Goal: Transaction & Acquisition: Purchase product/service

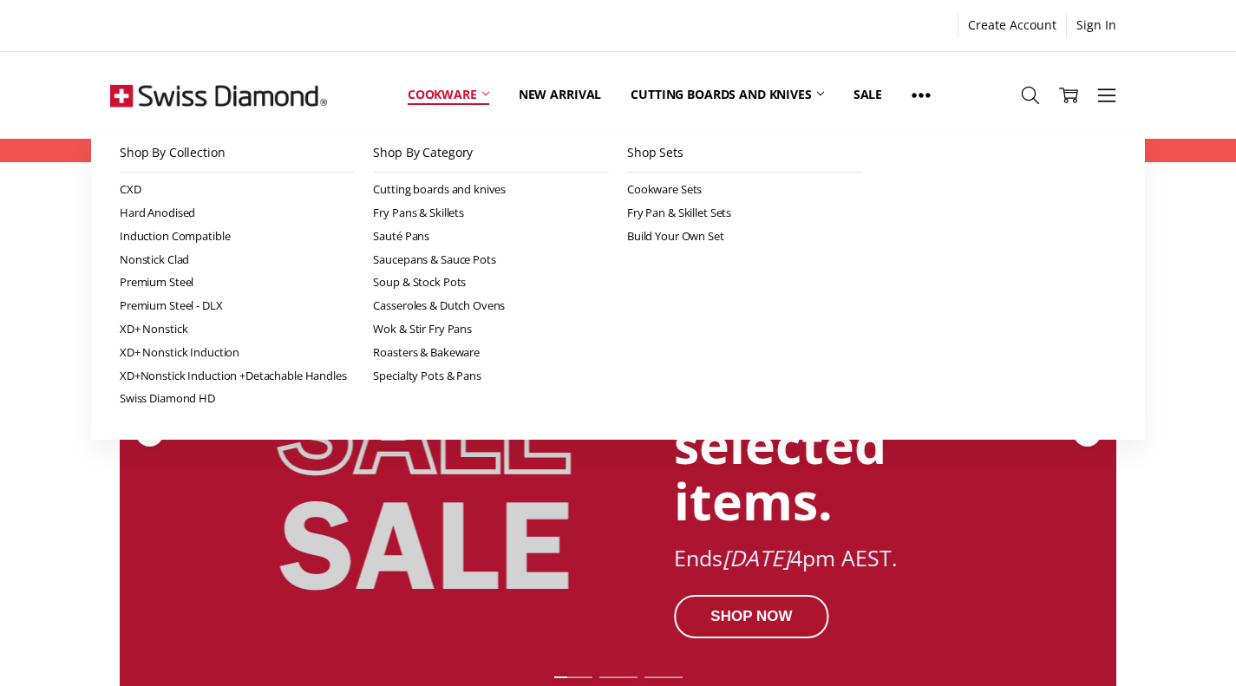
click at [455, 96] on link "Cookware" at bounding box center [448, 94] width 111 height 77
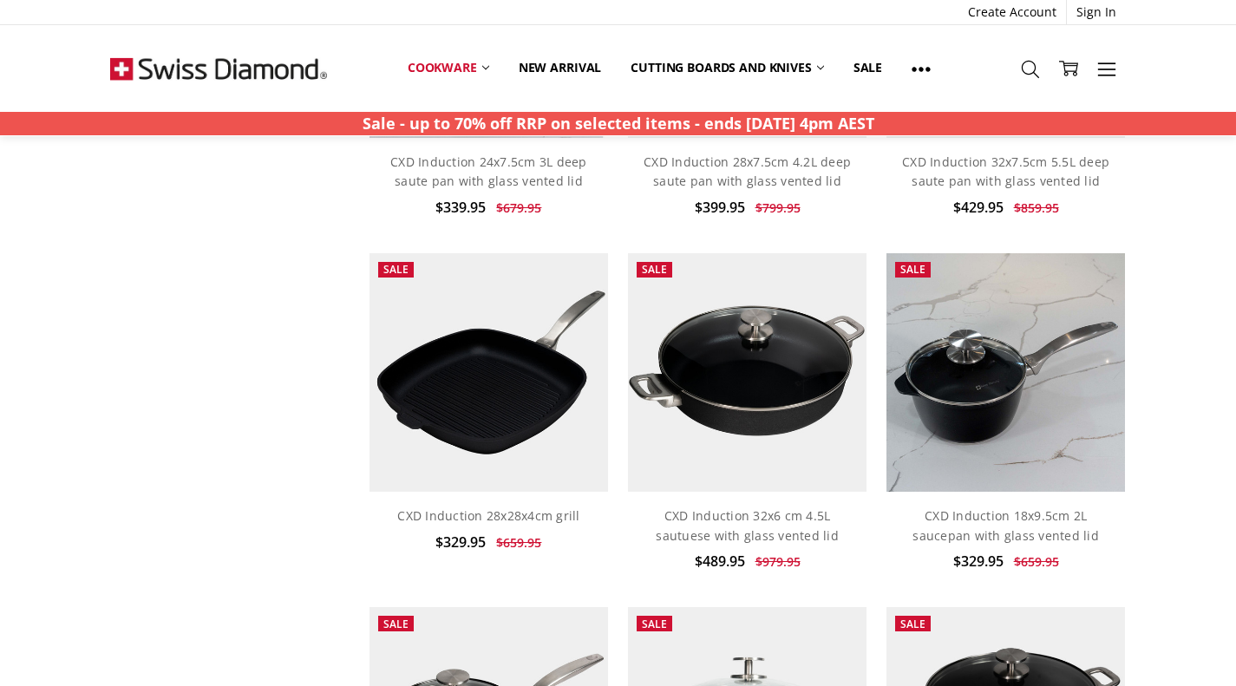
scroll to position [1374, 0]
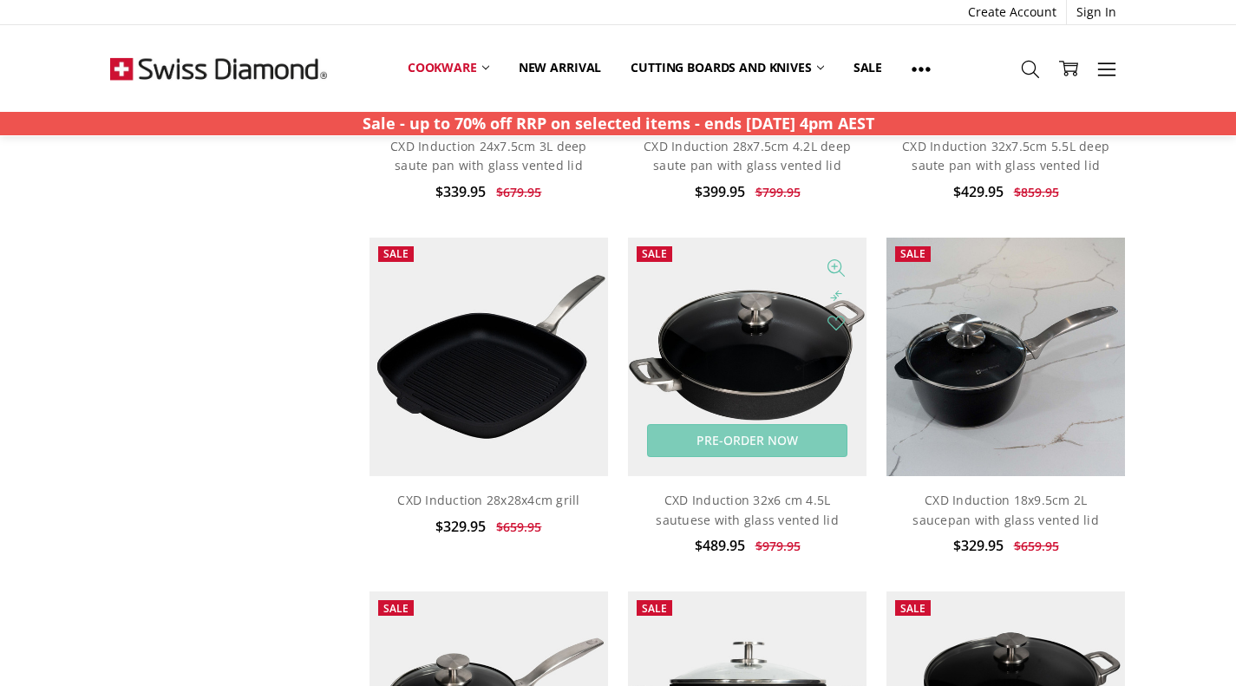
click at [772, 353] on img at bounding box center [747, 357] width 239 height 239
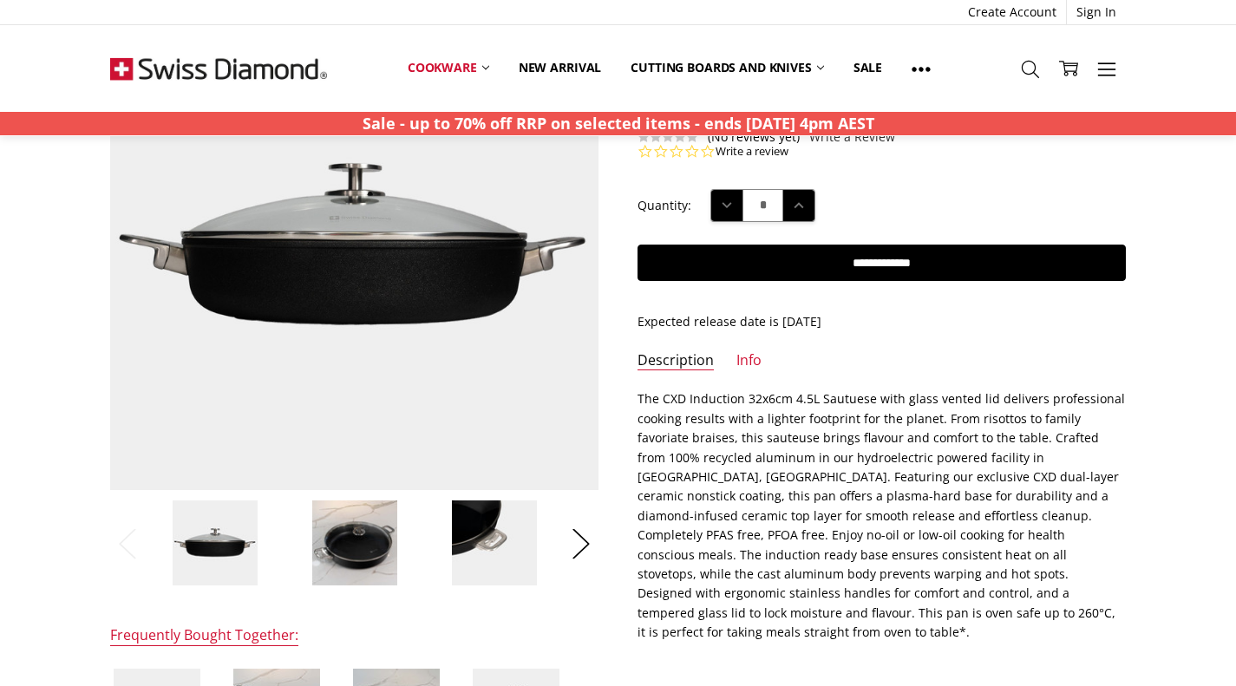
scroll to position [193, 0]
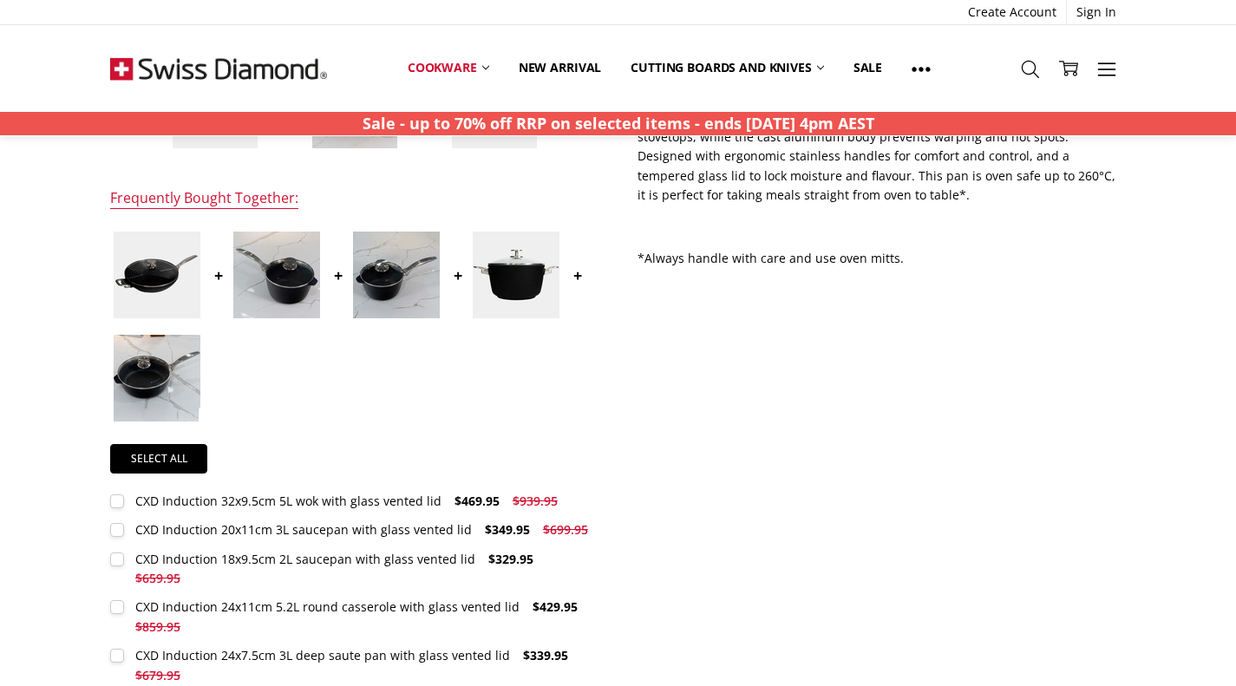
scroll to position [630, 0]
click at [1161, 532] on div "Home Cookware CXD Induction 32x6 cm 4.5L sautuese with glass vented lid $489.95" at bounding box center [618, 449] width 1236 height 1843
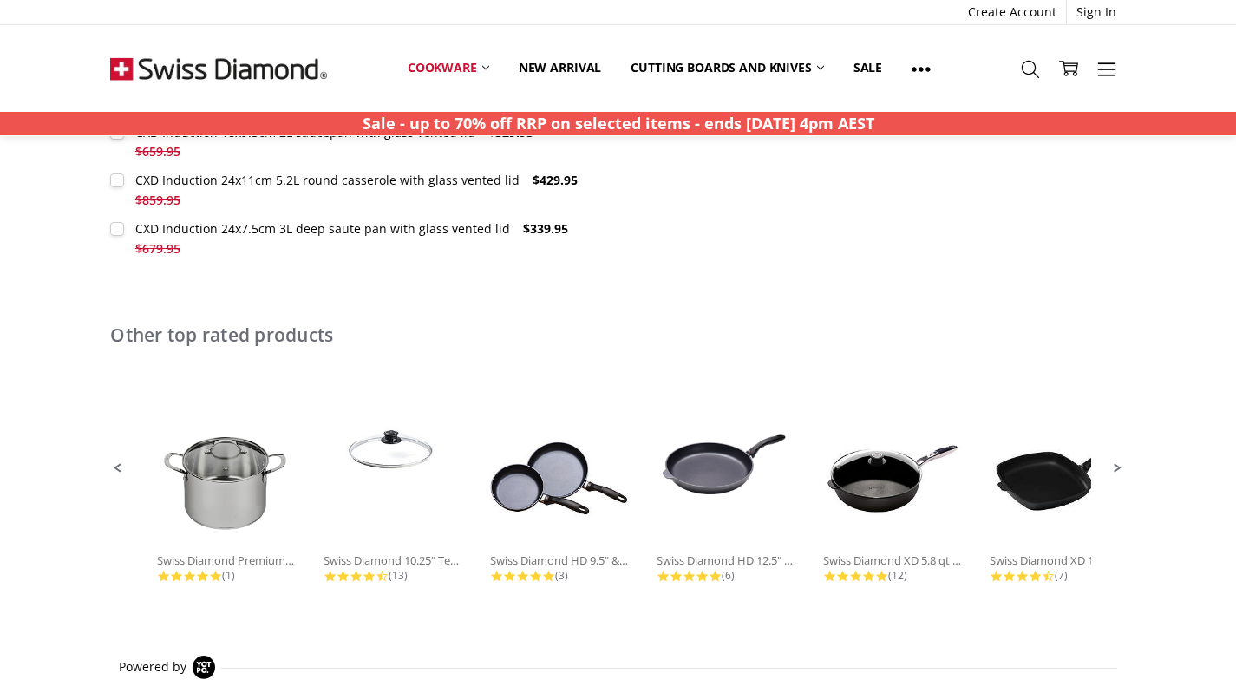
scroll to position [1071, 0]
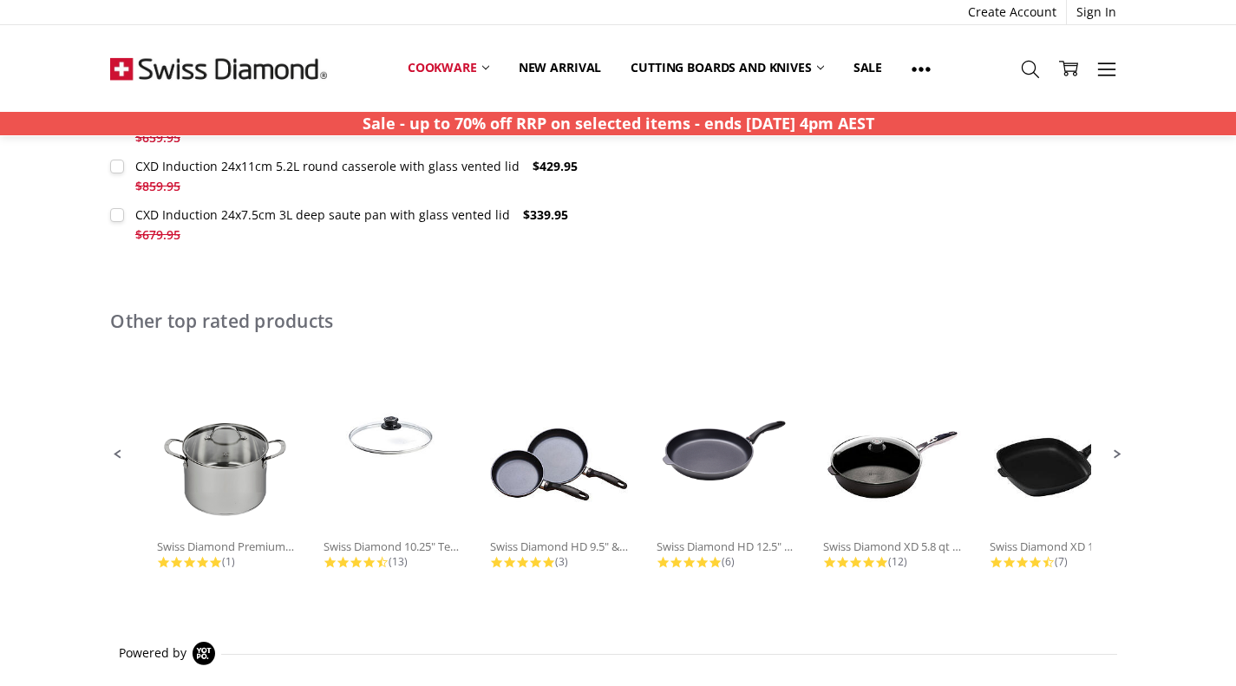
click at [1170, 443] on div "Home Cookware CXD Induction 32x6 cm 4.5L sautuese with glass vented lid $489.95" at bounding box center [618, 8] width 1236 height 1843
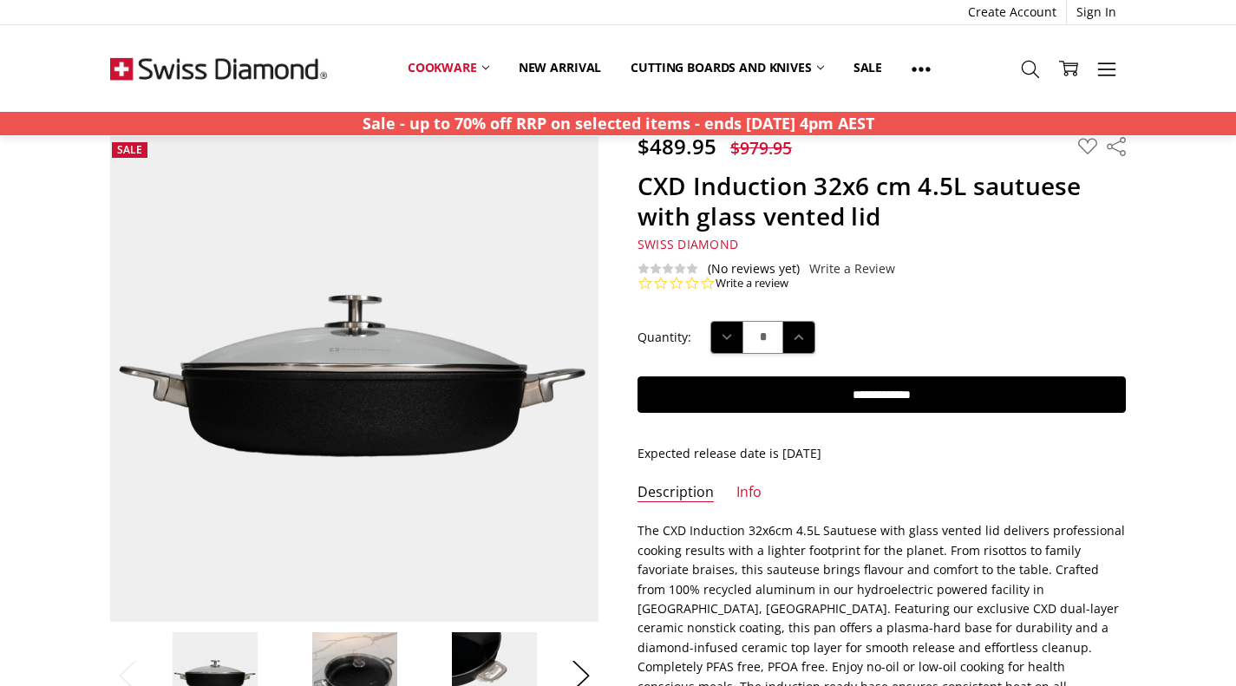
click at [1098, 320] on div "Quantity: Decrease Quantity: * Increase Quantity:" at bounding box center [882, 338] width 488 height 54
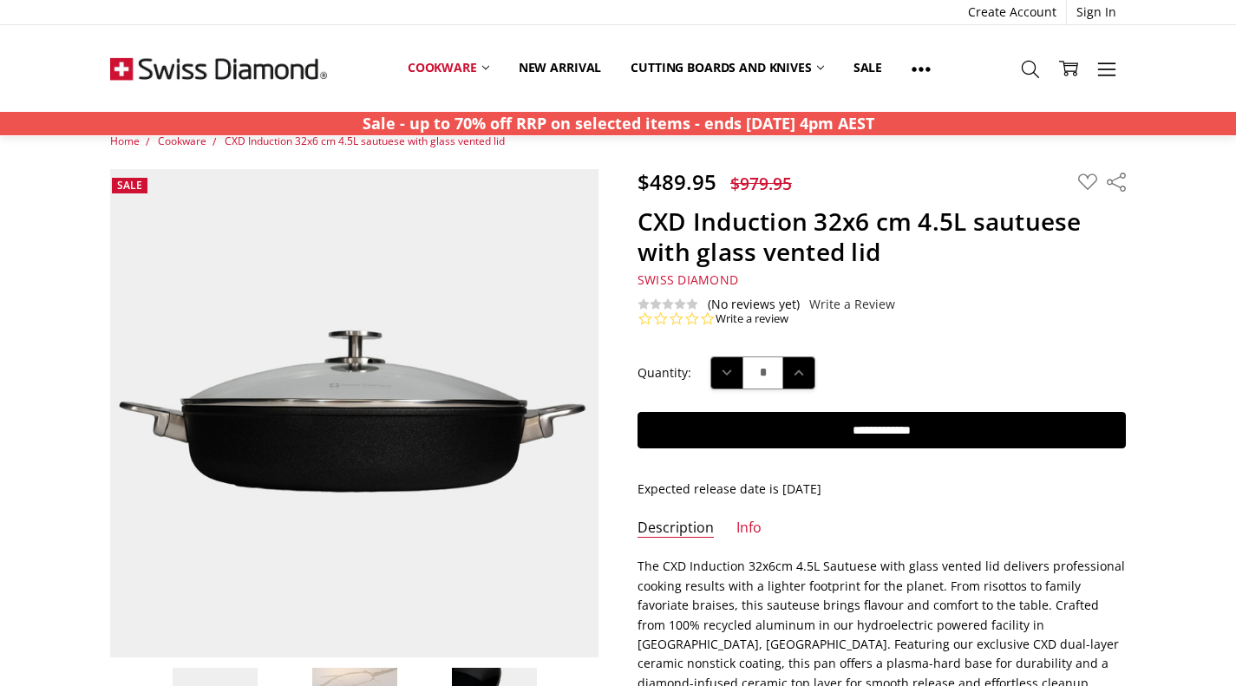
scroll to position [0, 0]
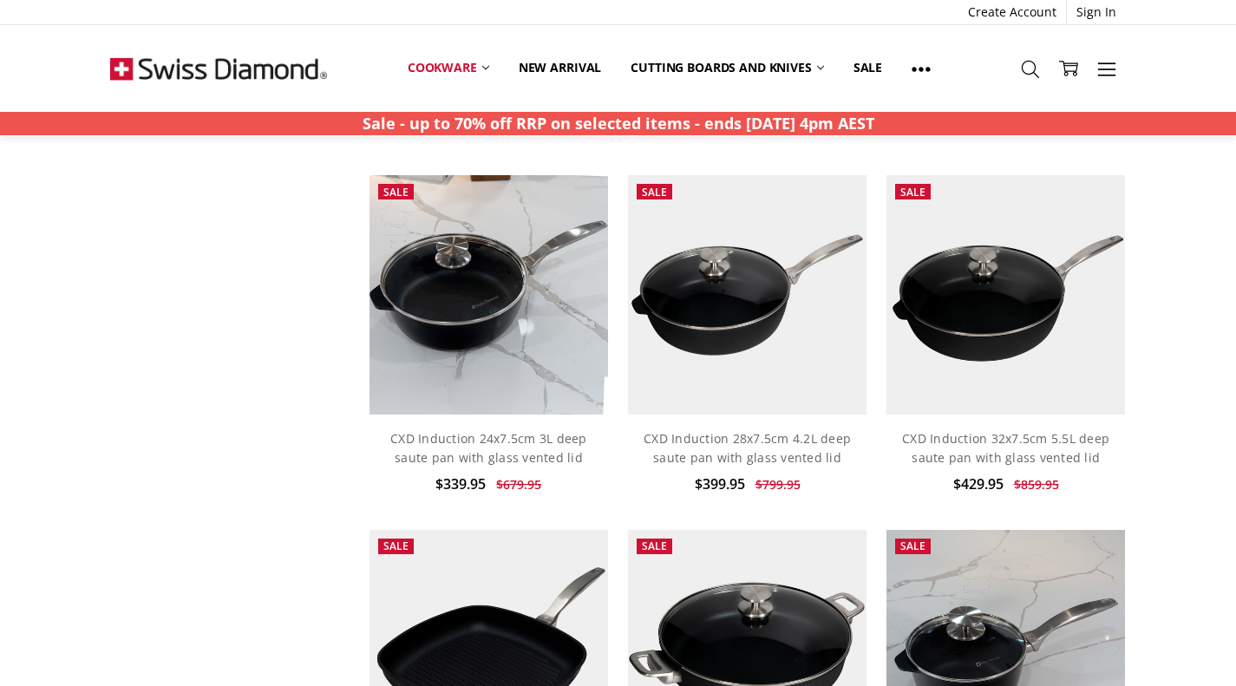
scroll to position [1089, 0]
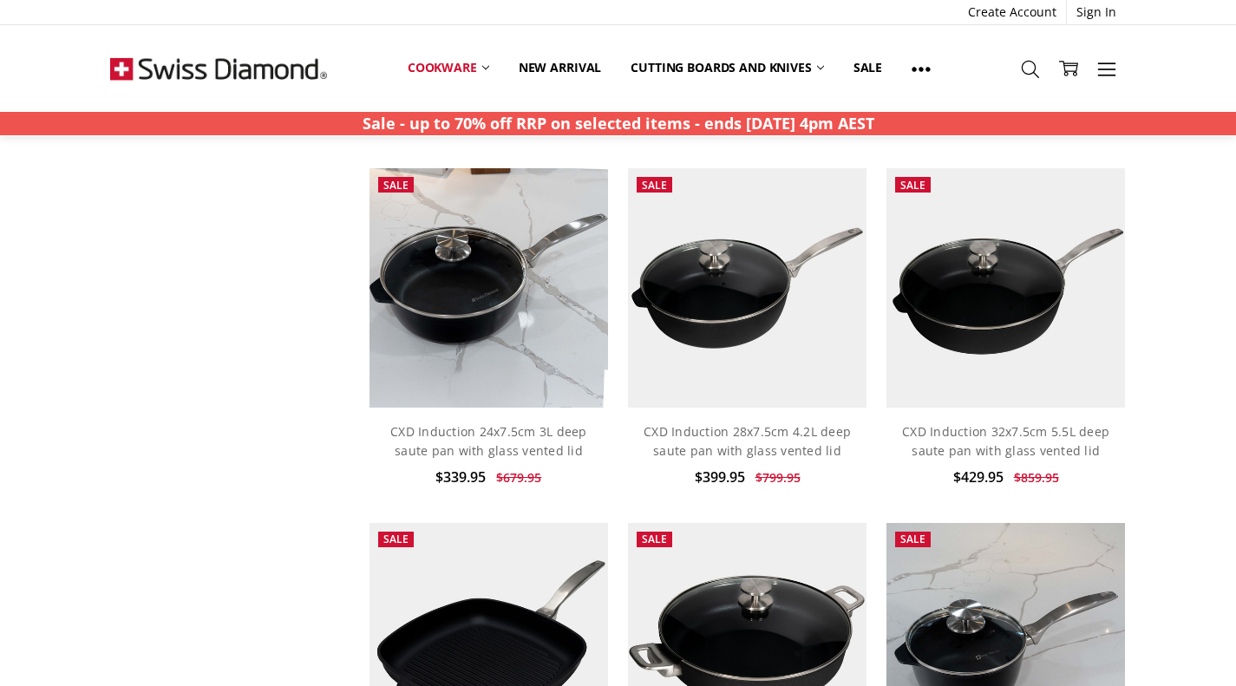
click at [1135, 370] on li "Sale Pre-Order Now Quick view Compare Add to My Wish List CXD Induction 32x7.5c…" at bounding box center [1006, 335] width 259 height 335
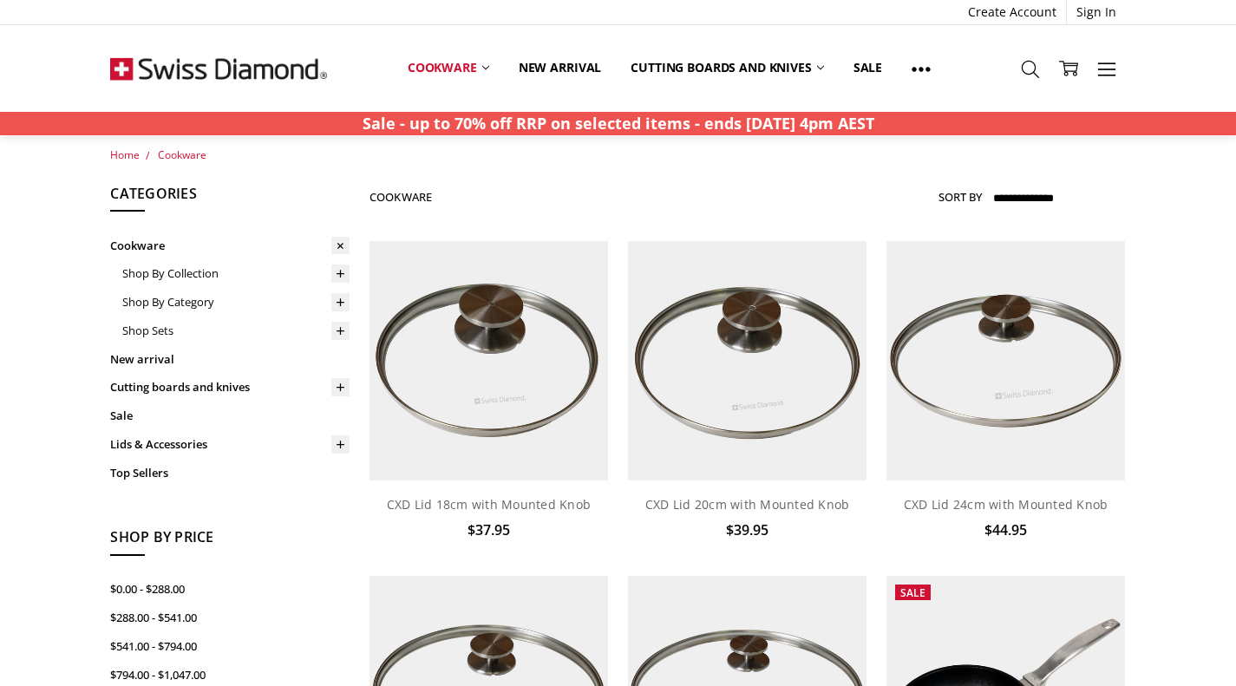
scroll to position [0, 0]
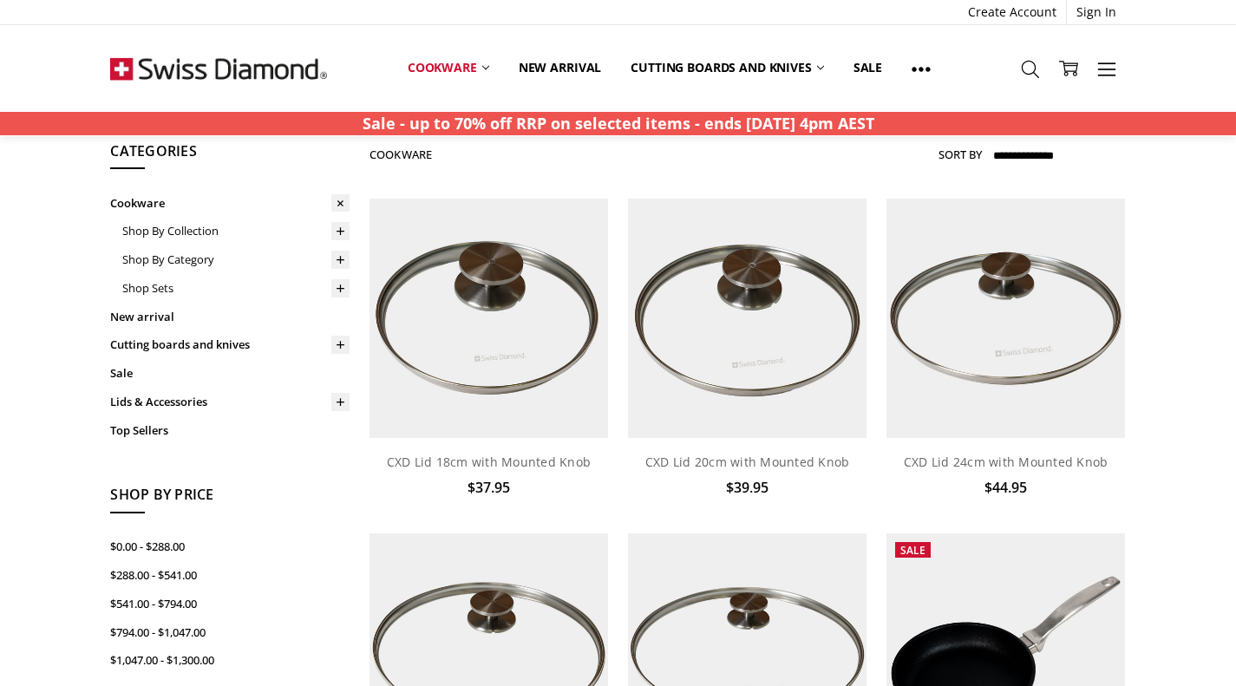
scroll to position [70, 0]
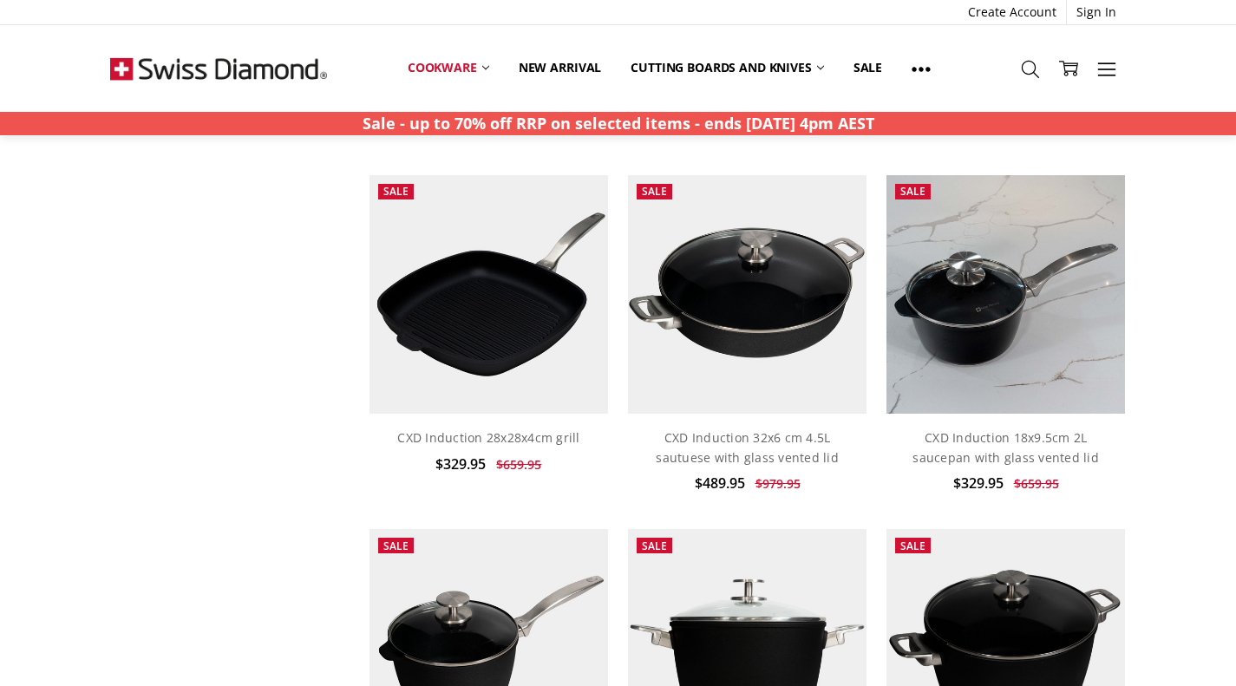
scroll to position [1420, 0]
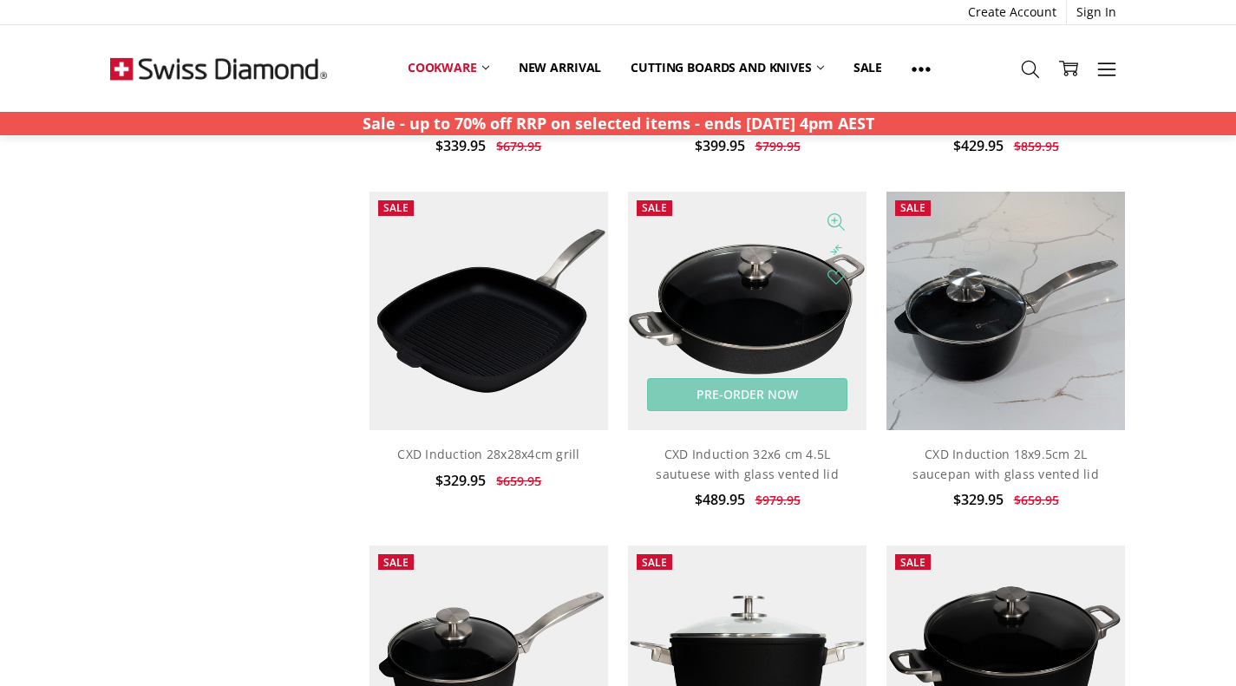
click at [757, 290] on img at bounding box center [747, 311] width 239 height 239
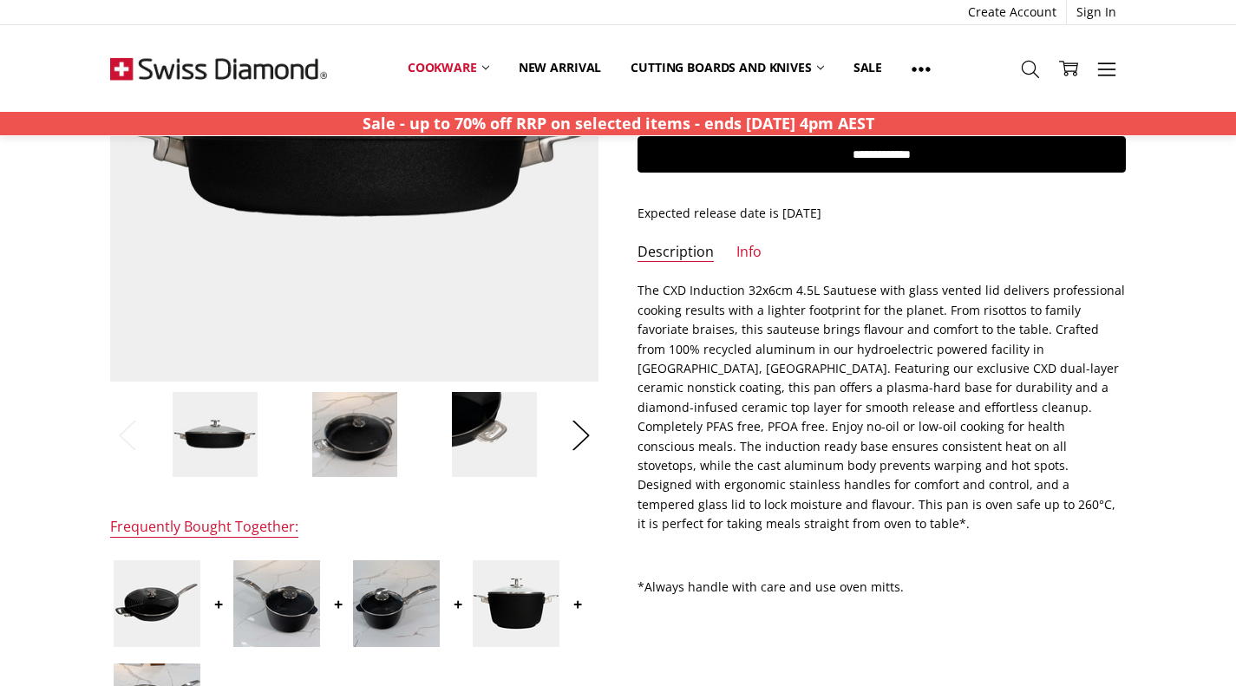
scroll to position [302, 0]
